Goal: Navigation & Orientation: Find specific page/section

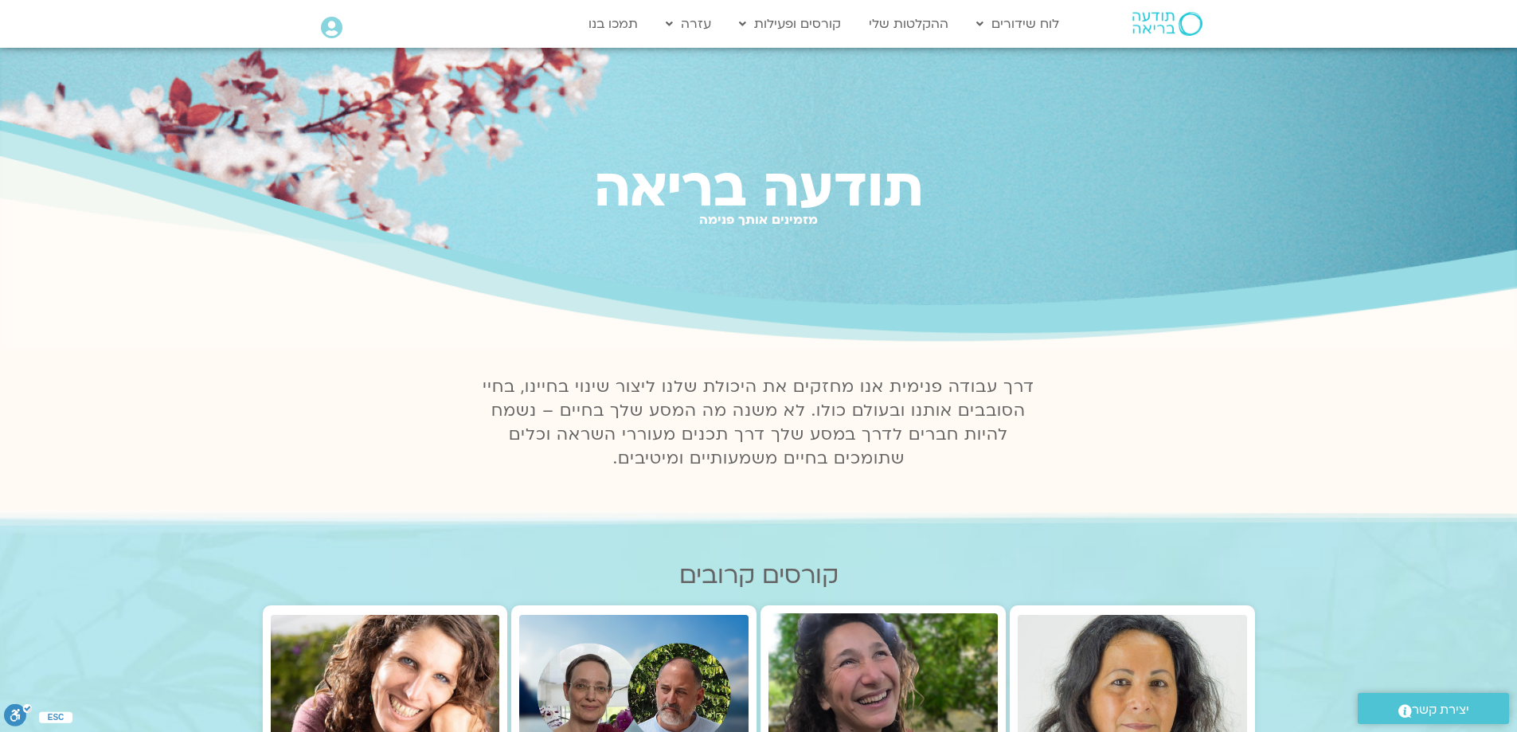
click at [321, 29] on icon at bounding box center [331, 28] width 21 height 22
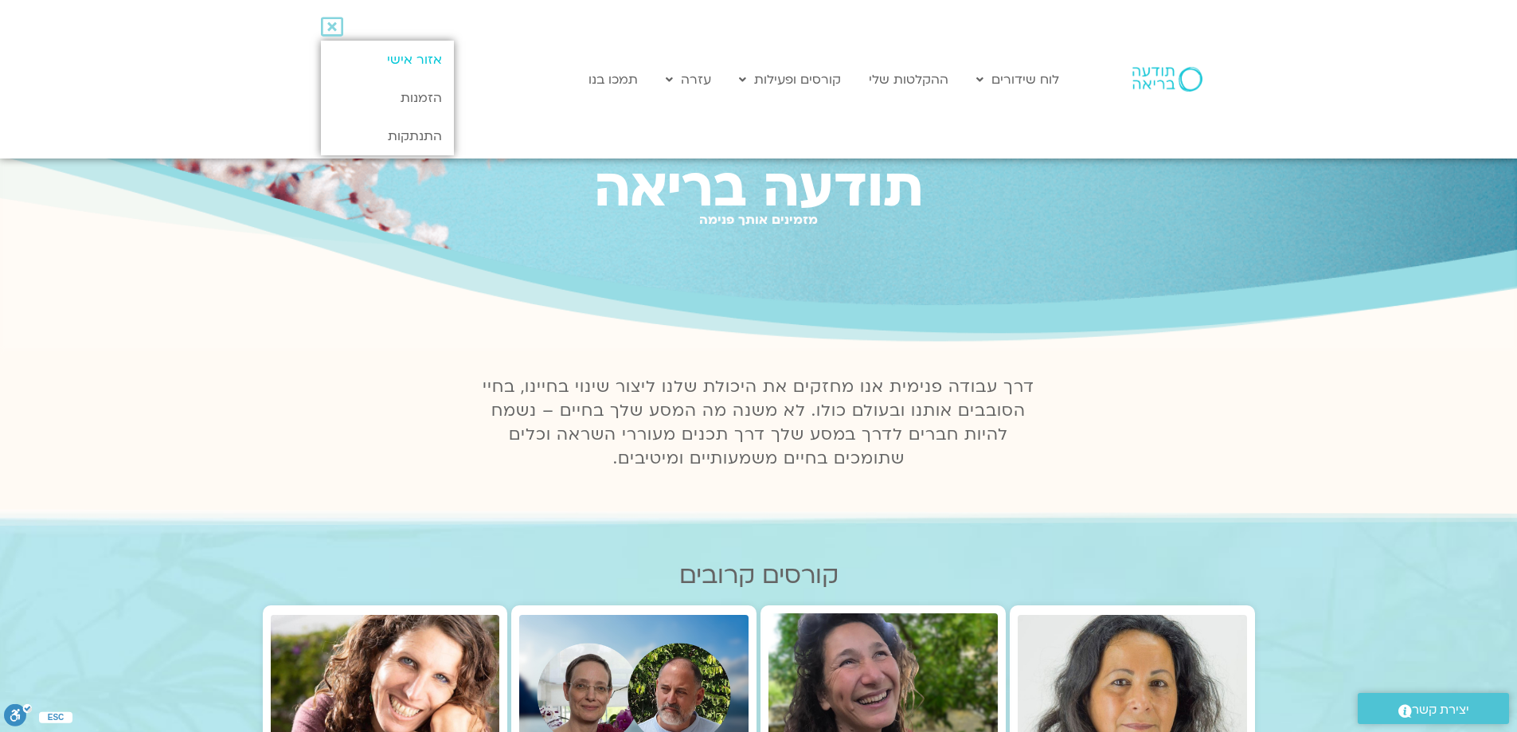
click at [400, 57] on link "אזור אישי" at bounding box center [387, 60] width 133 height 38
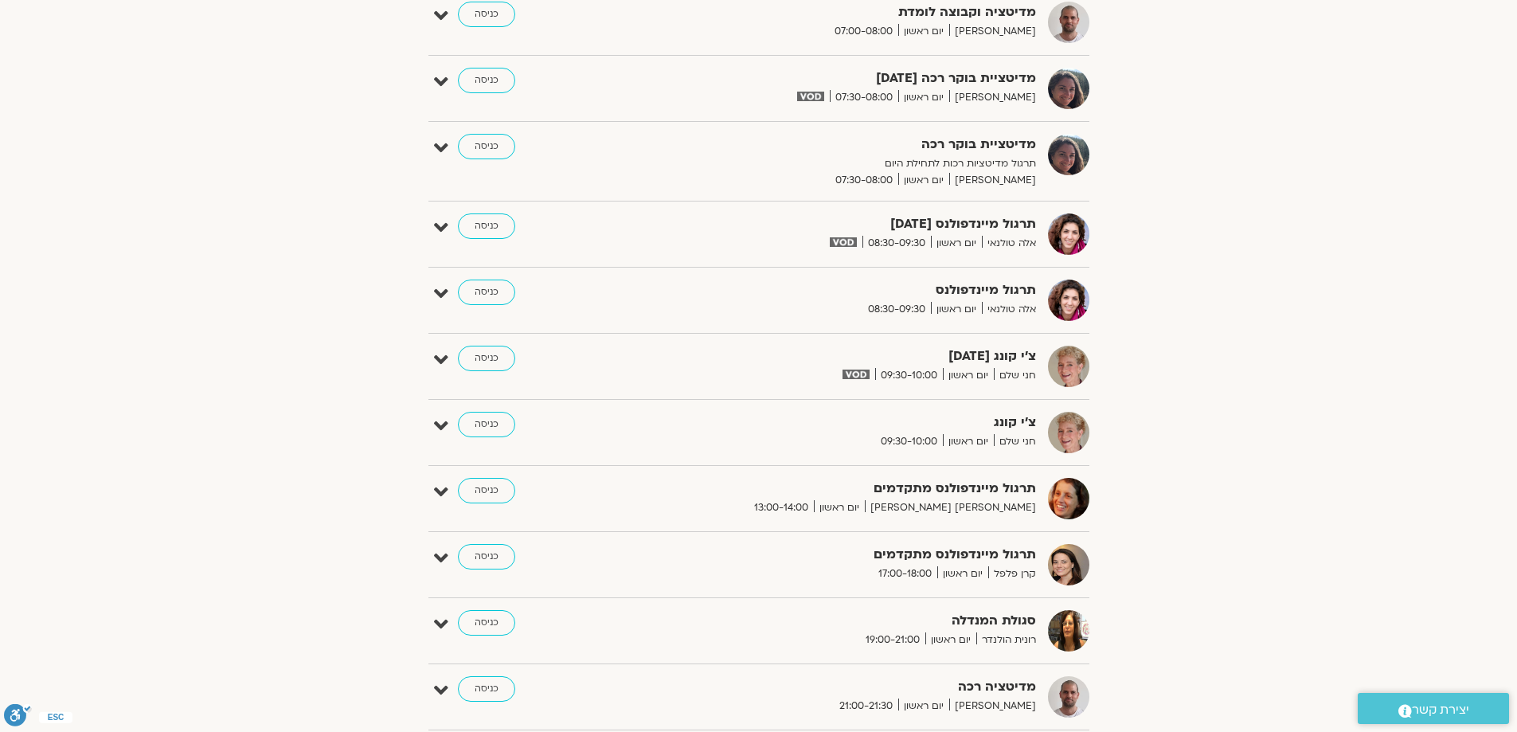
scroll to position [717, 0]
